Goal: Information Seeking & Learning: Learn about a topic

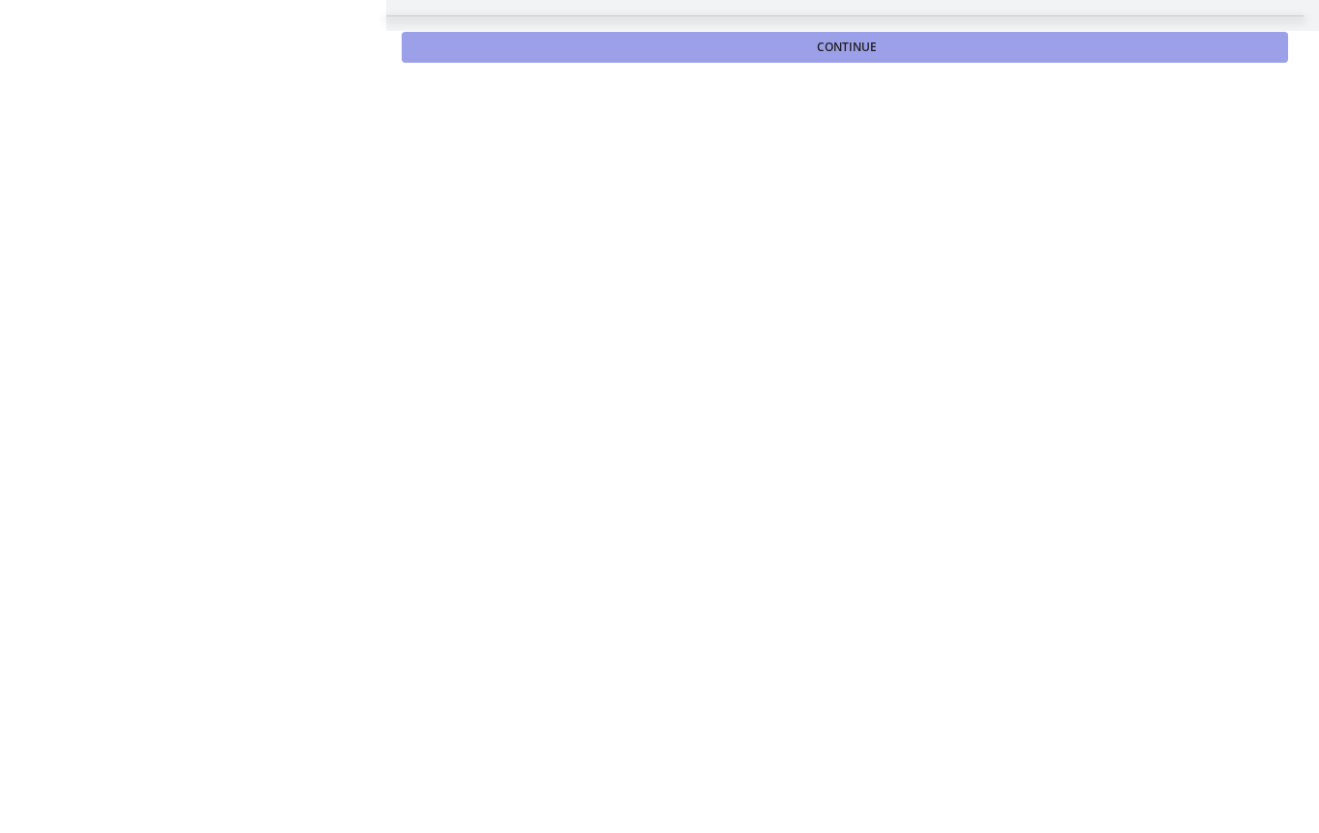
click at [866, 48] on span "Continue" at bounding box center [847, 47] width 60 height 15
click at [804, 46] on button "Continue" at bounding box center [845, 47] width 886 height 31
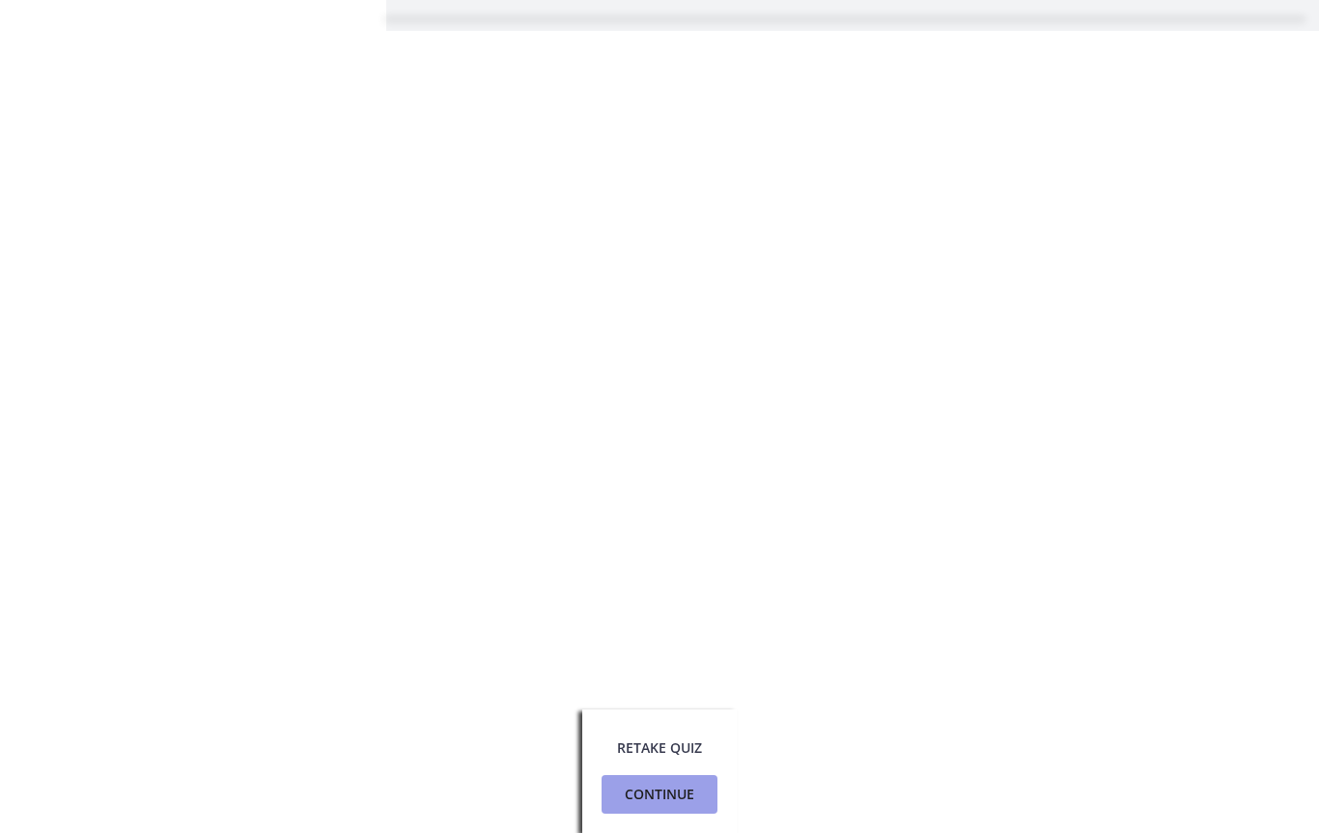
click at [662, 805] on span "Continue" at bounding box center [660, 794] width 70 height 23
